Goal: Information Seeking & Learning: Compare options

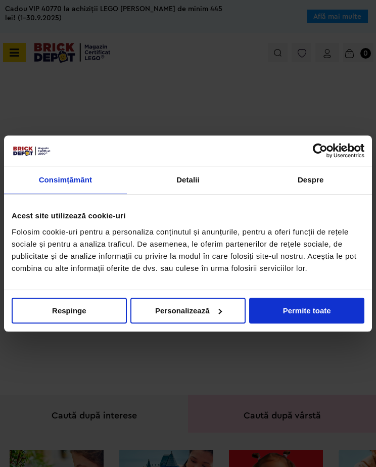
click at [329, 301] on button "Permite toate" at bounding box center [306, 311] width 115 height 26
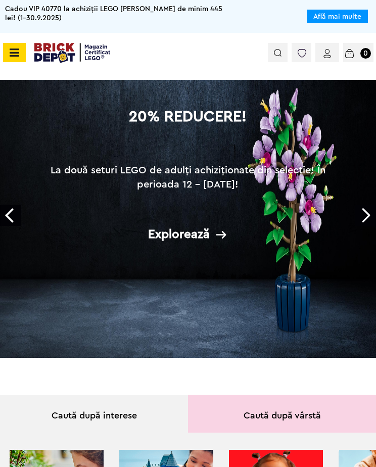
click at [17, 50] on icon at bounding box center [13, 52] width 13 height 11
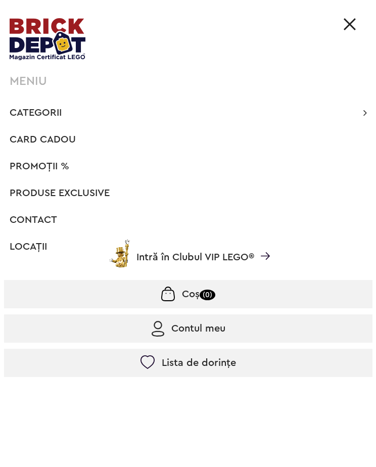
click at [25, 115] on span "Categorii" at bounding box center [36, 113] width 52 height 10
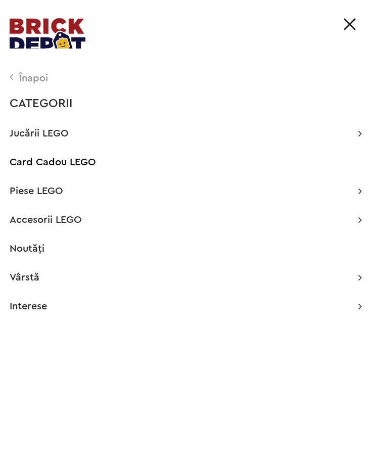
click at [354, 135] on p "Jucării LEGO" at bounding box center [186, 133] width 353 height 10
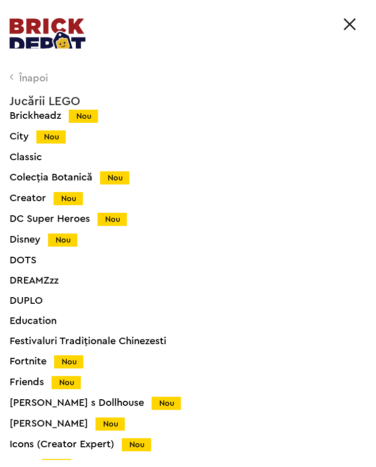
scroll to position [119, 0]
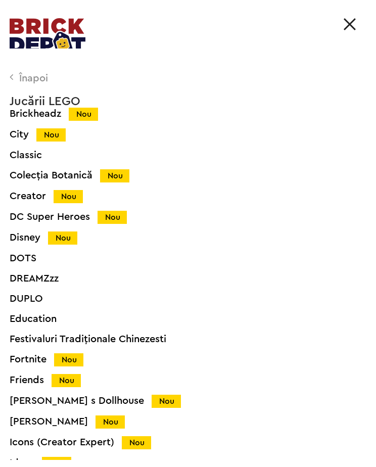
click at [17, 74] on div "Înapoi" at bounding box center [186, 78] width 353 height 10
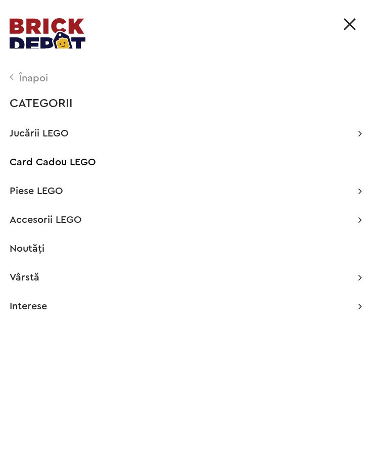
click at [354, 222] on div "Accesorii LEGO Accesorii pentru petreceri Brelocuri Nou Cutii depozitare Decora…" at bounding box center [186, 220] width 353 height 10
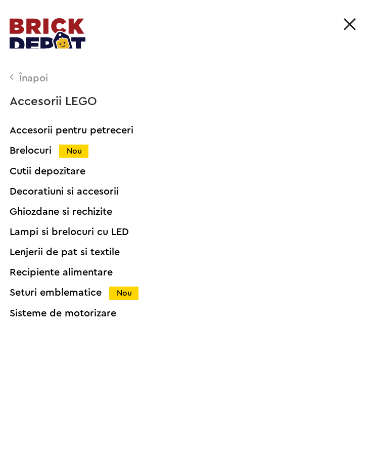
click at [33, 149] on div "Brelocuri Nou" at bounding box center [198, 151] width 376 height 11
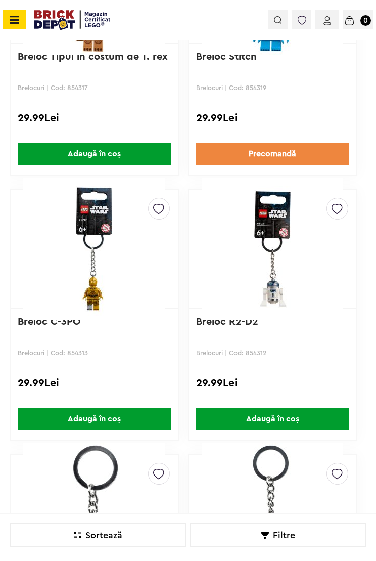
scroll to position [647, 0]
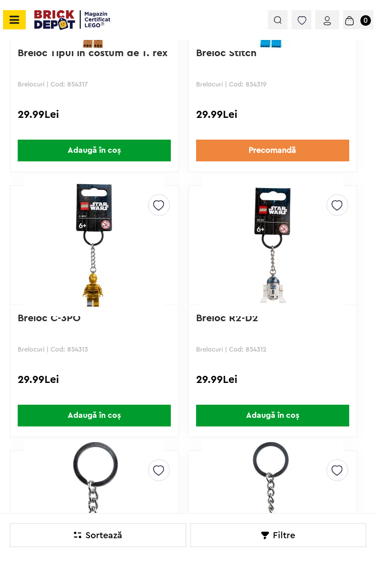
click at [288, 279] on img at bounding box center [273, 245] width 152 height 142
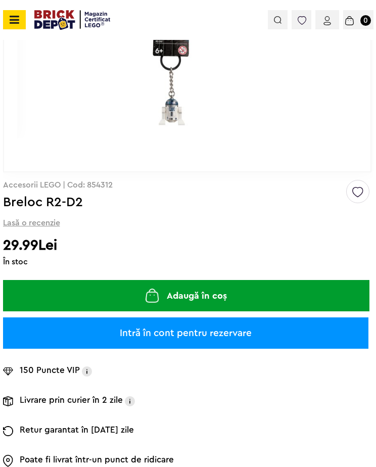
scroll to position [130, 0]
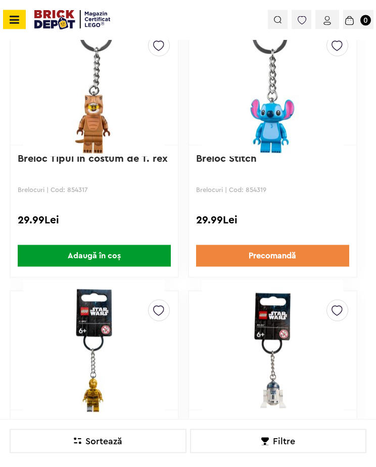
scroll to position [448, 0]
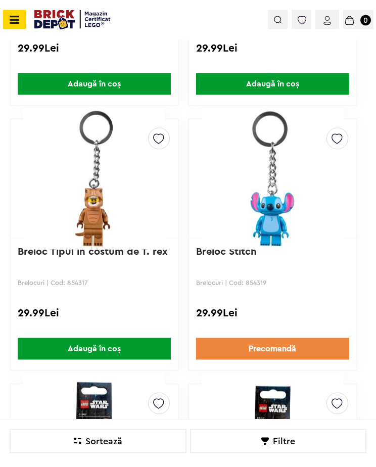
click at [317, 208] on img at bounding box center [273, 179] width 152 height 142
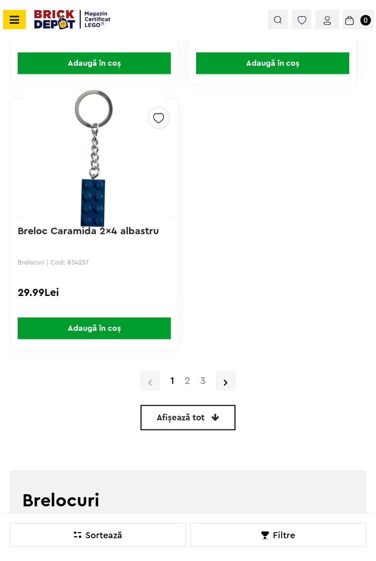
scroll to position [3692, 0]
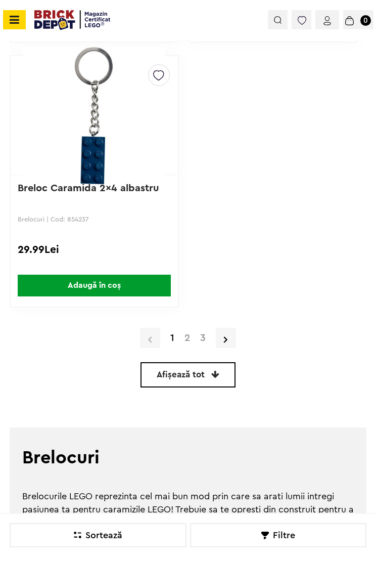
click at [180, 341] on link "2" at bounding box center [188, 338] width 16 height 10
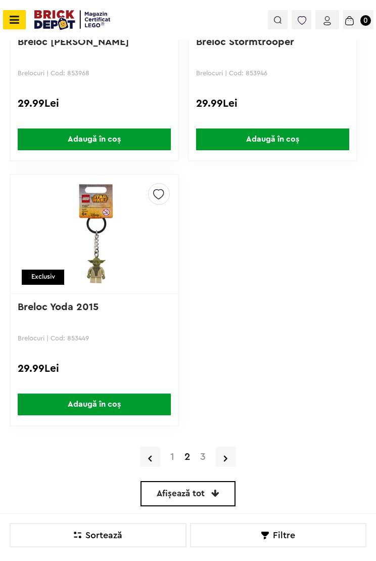
scroll to position [3589, 0]
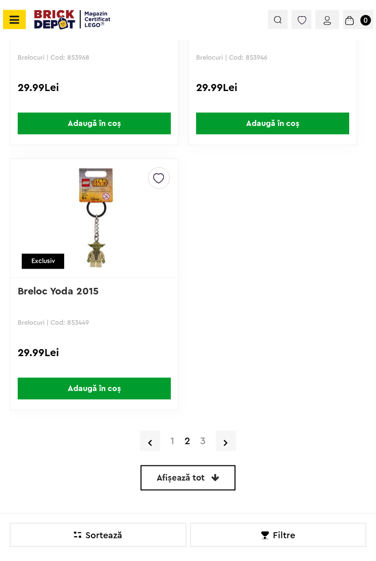
click at [205, 437] on link "3" at bounding box center [203, 441] width 16 height 10
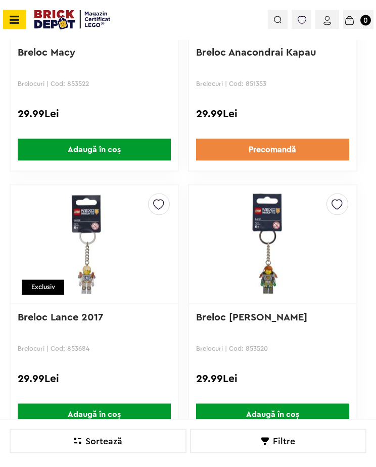
click at [17, 22] on icon at bounding box center [13, 19] width 13 height 11
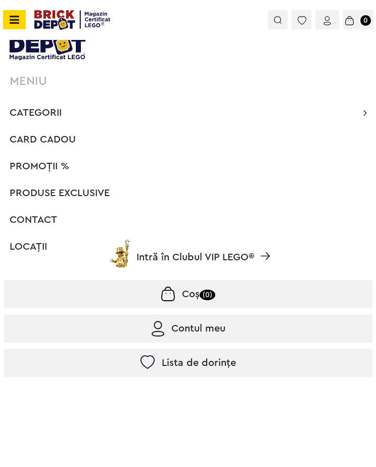
click at [41, 117] on span "Categorii" at bounding box center [36, 113] width 52 height 10
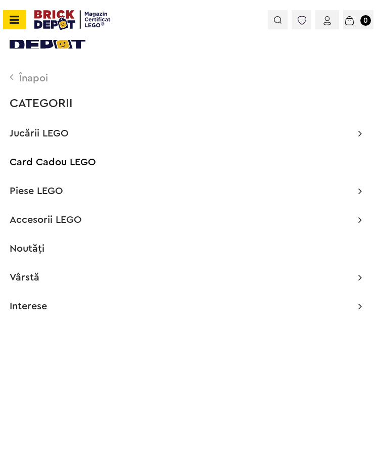
click at [349, 137] on p "Jucării LEGO" at bounding box center [186, 133] width 353 height 10
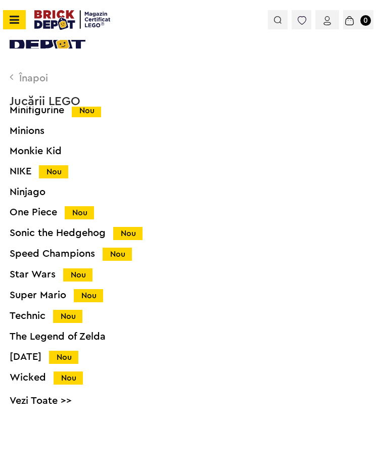
scroll to position [613, 0]
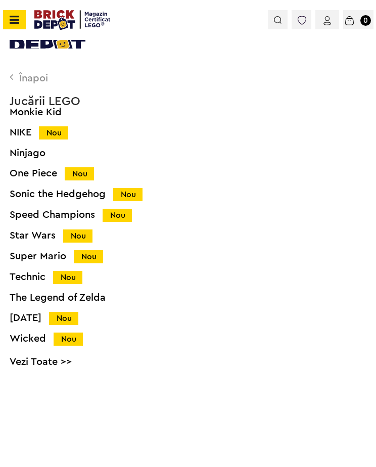
click at [23, 232] on div "Star Wars Nou" at bounding box center [198, 236] width 376 height 11
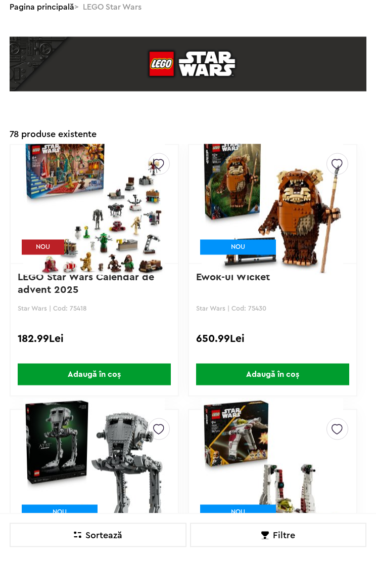
scroll to position [77, 0]
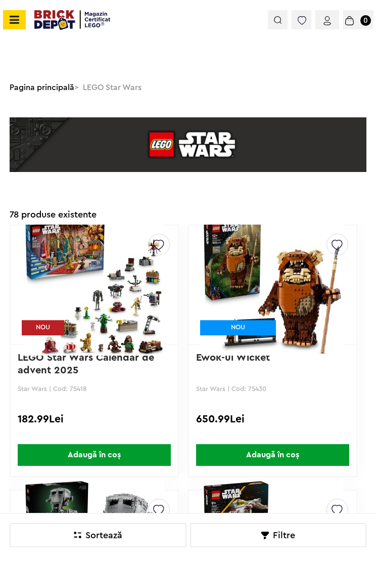
click at [299, 318] on img at bounding box center [273, 285] width 152 height 142
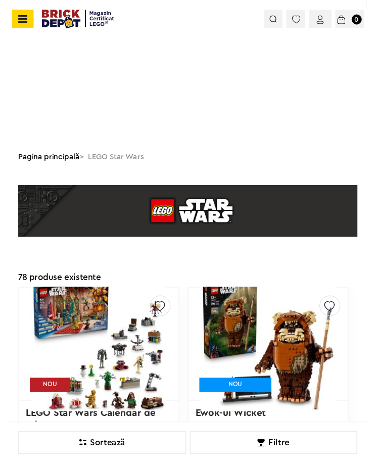
scroll to position [137, 0]
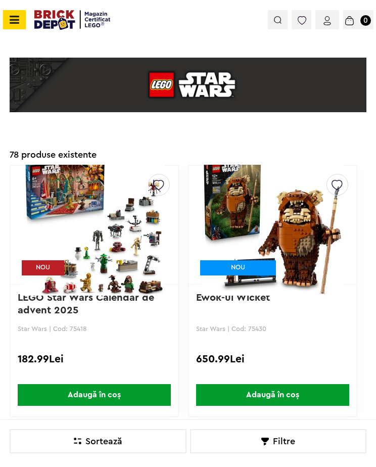
click at [61, 236] on img at bounding box center [94, 225] width 152 height 142
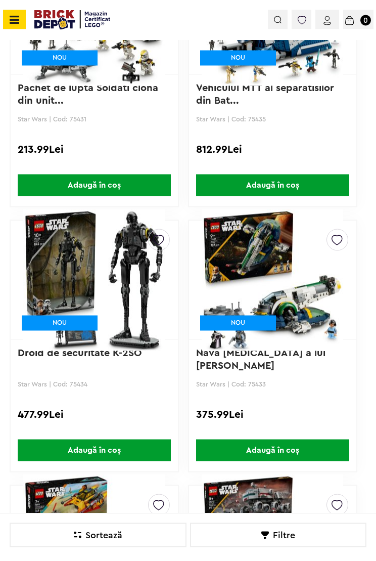
scroll to position [985, 0]
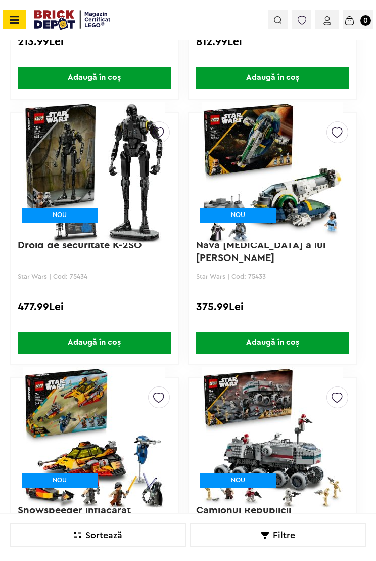
click at [310, 216] on img at bounding box center [273, 173] width 152 height 142
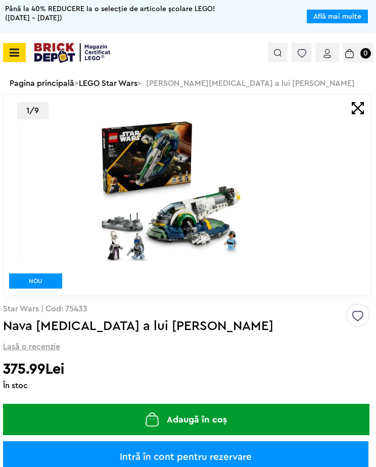
click at [131, 195] on img at bounding box center [171, 190] width 309 height 143
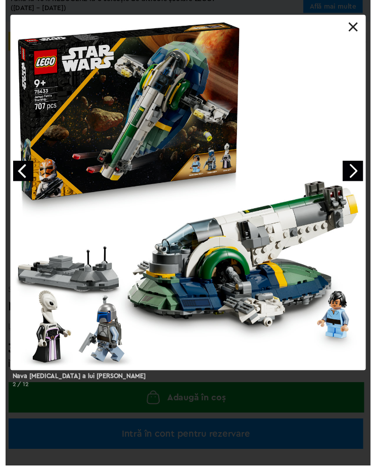
scroll to position [10, 0]
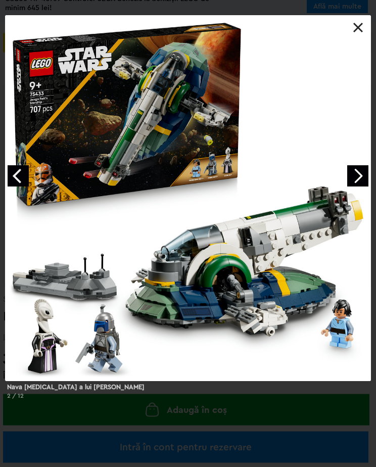
click at [350, 181] on link "Next image" at bounding box center [357, 176] width 21 height 21
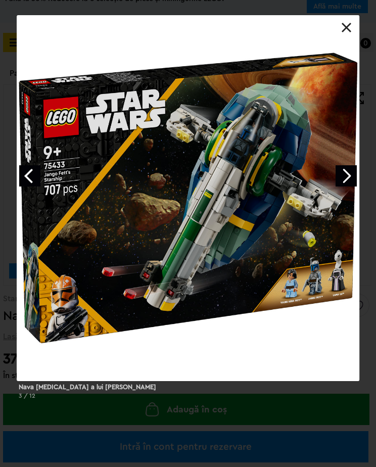
click at [344, 179] on link "Next image" at bounding box center [346, 175] width 21 height 21
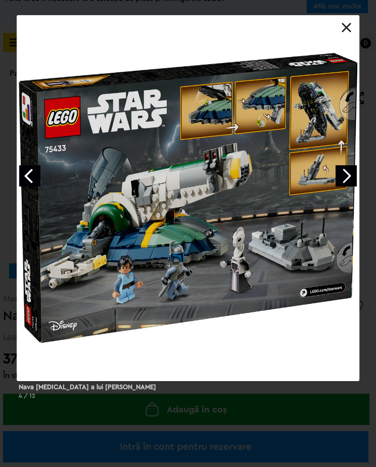
click at [347, 178] on link "Next image" at bounding box center [346, 175] width 21 height 21
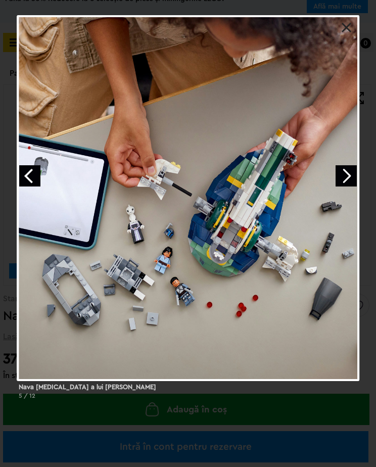
click at [343, 180] on link "Next image" at bounding box center [346, 175] width 21 height 21
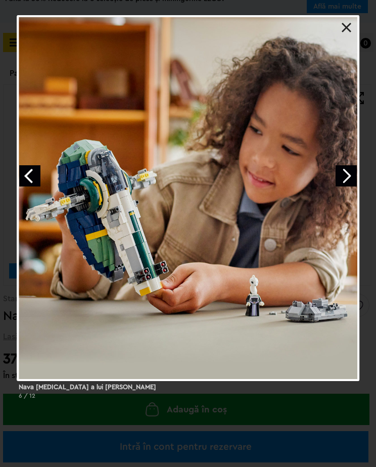
click at [343, 184] on link "Next image" at bounding box center [346, 175] width 21 height 21
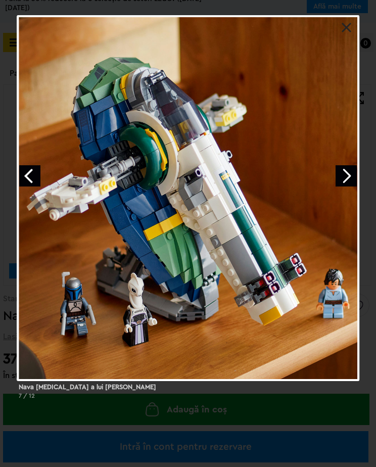
click at [346, 177] on link "Next image" at bounding box center [346, 175] width 21 height 21
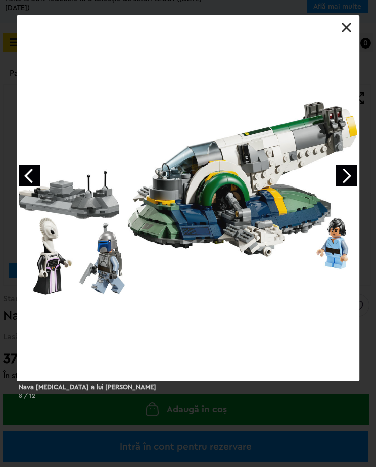
click at [343, 178] on link "Next image" at bounding box center [346, 175] width 21 height 21
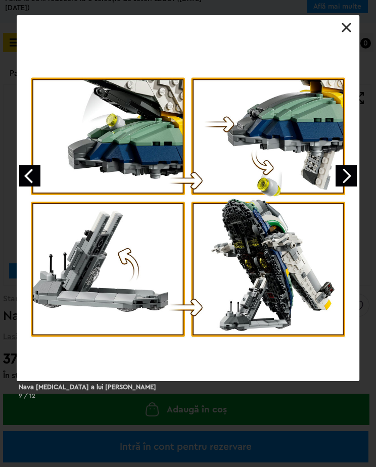
click at [342, 178] on link "Next image" at bounding box center [346, 175] width 21 height 21
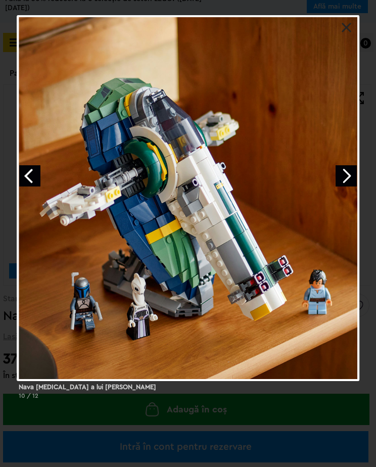
click at [347, 29] on link at bounding box center [347, 28] width 10 height 10
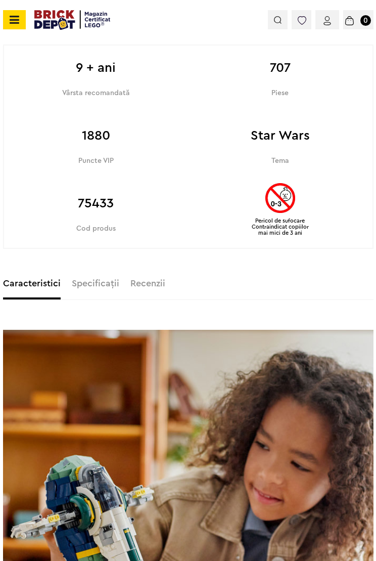
click at [20, 491] on img at bounding box center [188, 515] width 371 height 371
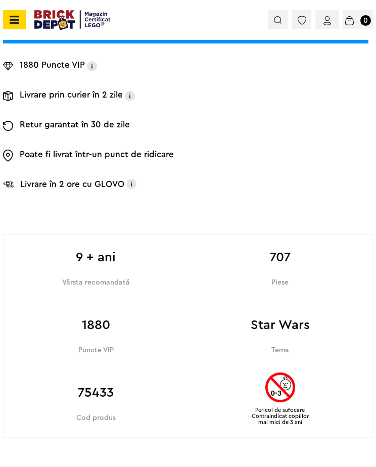
scroll to position [432, 0]
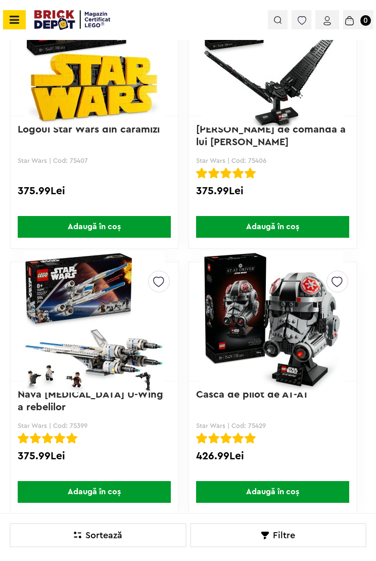
scroll to position [2693, 0]
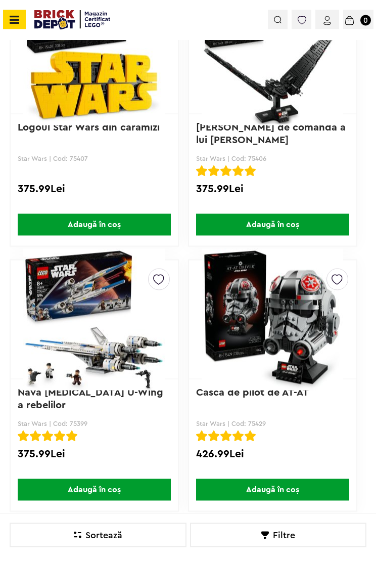
click at [60, 346] on img at bounding box center [94, 320] width 152 height 142
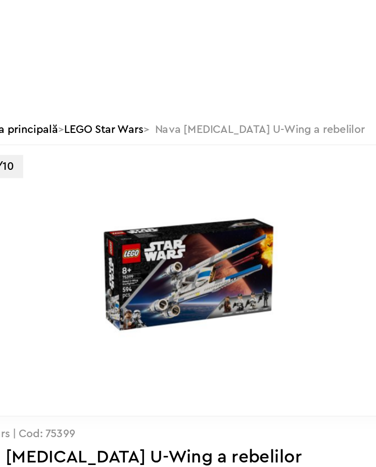
click at [59, 215] on img at bounding box center [171, 272] width 309 height 143
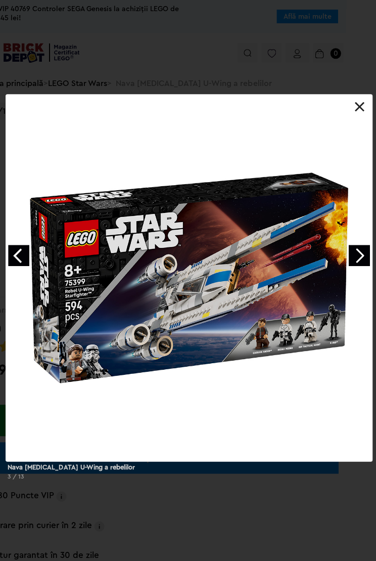
scroll to position [0, 31]
click at [349, 261] on link "Next image" at bounding box center [358, 254] width 21 height 21
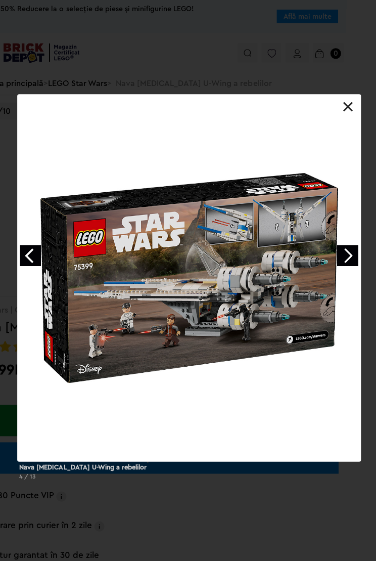
click at [346, 256] on link "Next image" at bounding box center [346, 254] width 21 height 21
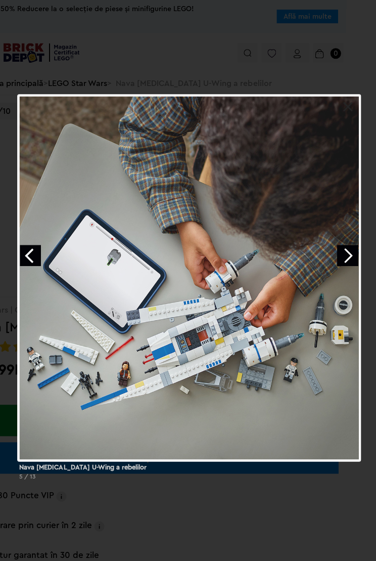
click at [350, 114] on div at bounding box center [188, 277] width 343 height 366
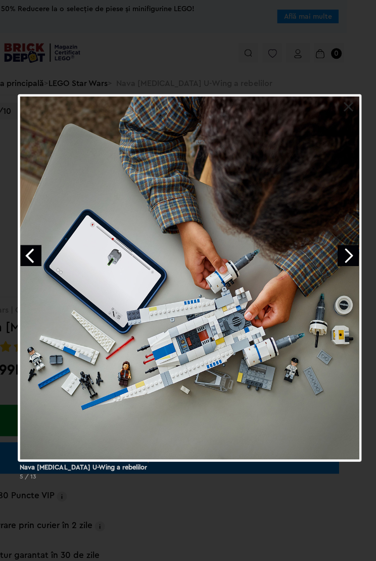
click at [349, 111] on link at bounding box center [348, 107] width 10 height 10
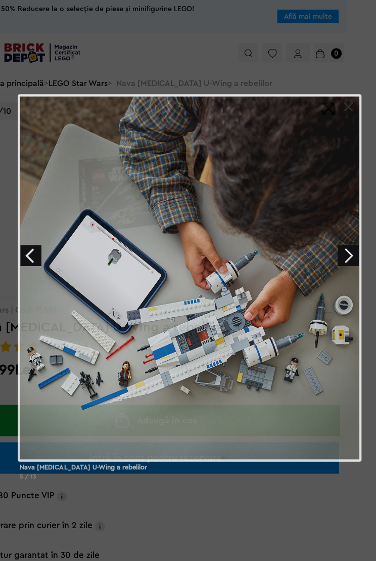
scroll to position [0, 30]
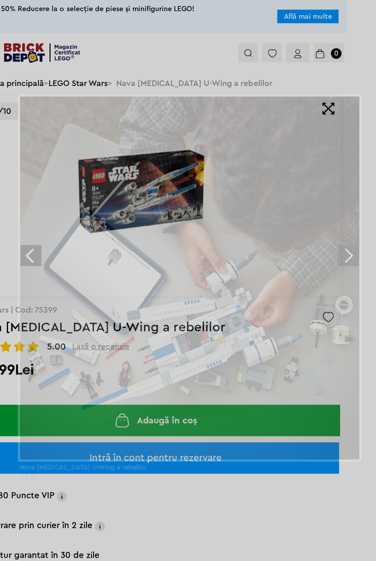
click at [347, 104] on link at bounding box center [348, 107] width 10 height 10
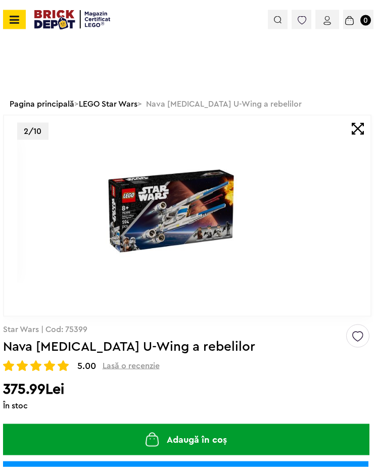
scroll to position [5, 0]
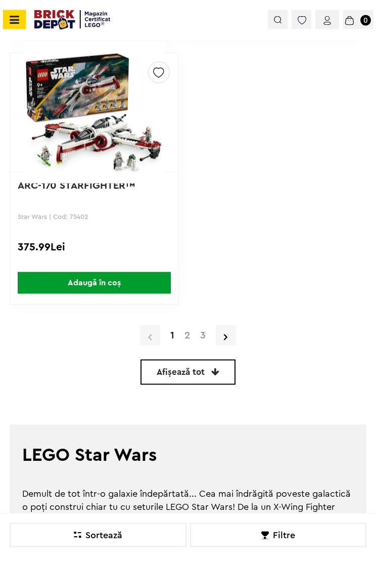
scroll to position [3695, 0]
click at [187, 330] on link "2" at bounding box center [188, 335] width 16 height 10
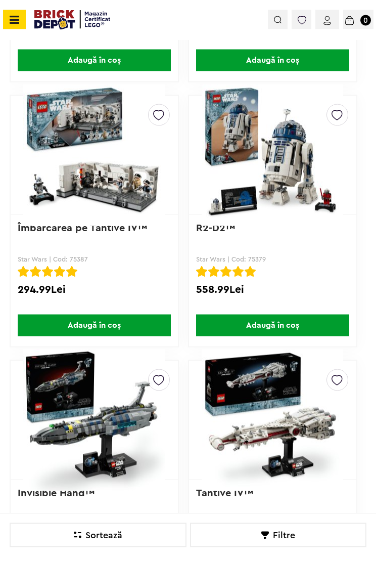
scroll to position [3122, 0]
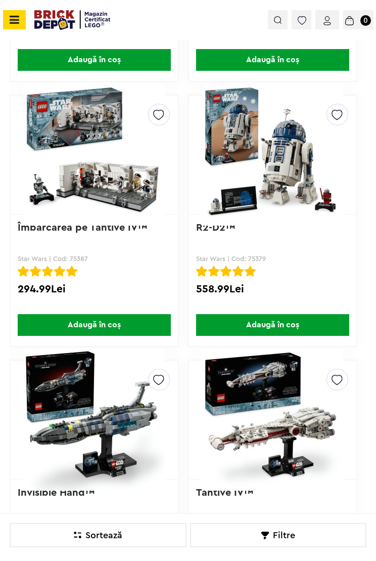
click at [302, 193] on img at bounding box center [273, 155] width 152 height 142
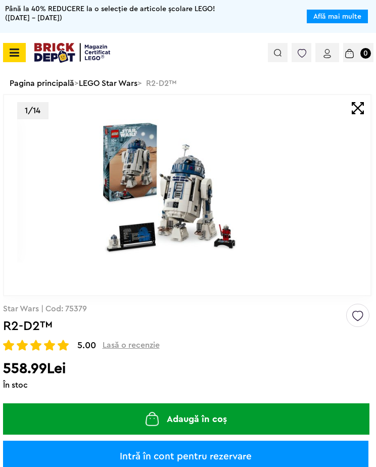
click at [108, 188] on img at bounding box center [171, 190] width 309 height 143
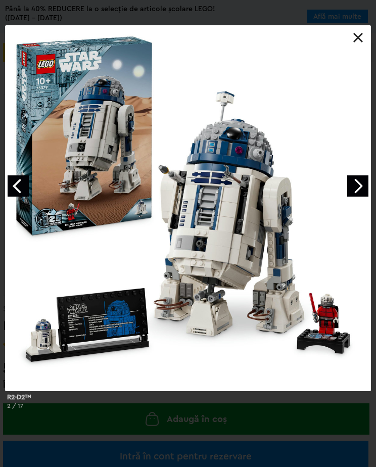
click at [356, 189] on link "Next image" at bounding box center [357, 185] width 21 height 21
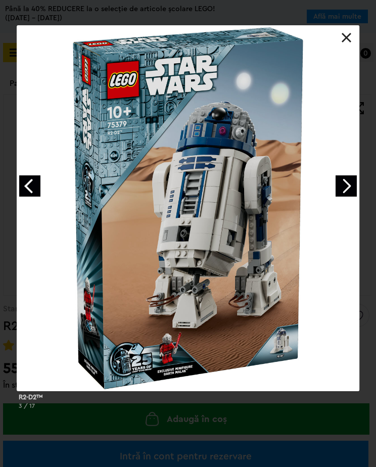
click at [346, 191] on link "Next image" at bounding box center [346, 185] width 21 height 21
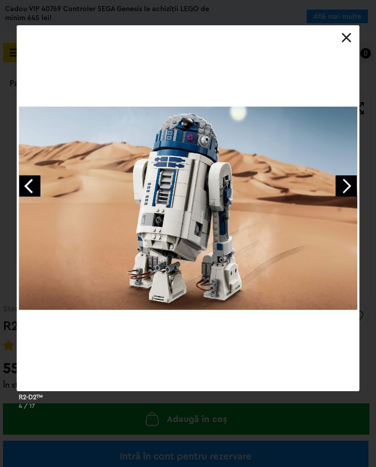
click at [347, 188] on link "Next image" at bounding box center [346, 185] width 21 height 21
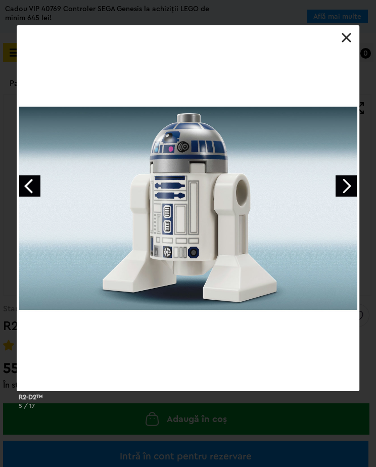
click at [346, 187] on link "Next image" at bounding box center [346, 185] width 21 height 21
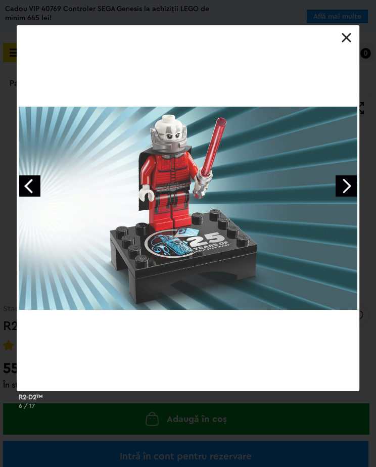
click at [342, 181] on link "Next image" at bounding box center [346, 185] width 21 height 21
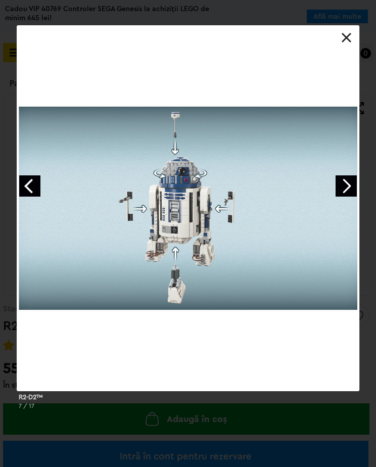
click at [345, 193] on link "Next image" at bounding box center [346, 185] width 21 height 21
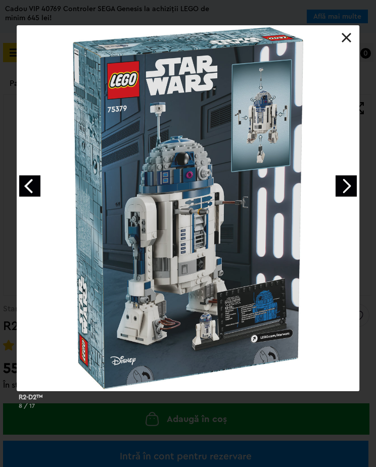
click at [343, 193] on link "Next image" at bounding box center [346, 185] width 21 height 21
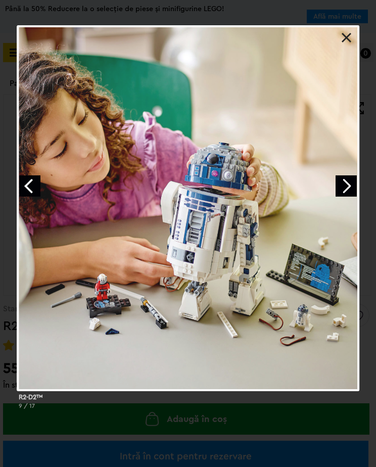
click at [348, 45] on div at bounding box center [188, 208] width 343 height 366
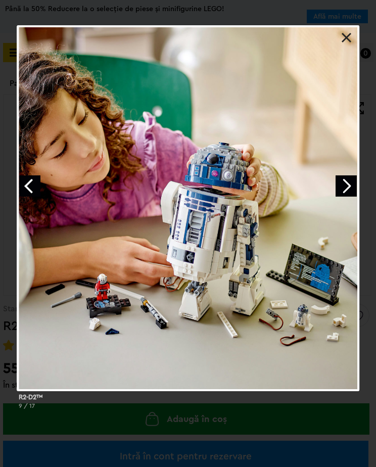
click at [347, 41] on link at bounding box center [347, 38] width 10 height 10
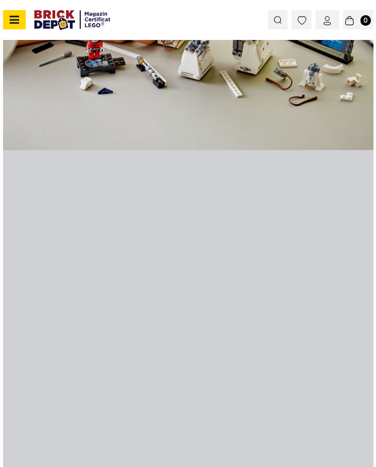
scroll to position [1805, 0]
